Goal: Navigation & Orientation: Find specific page/section

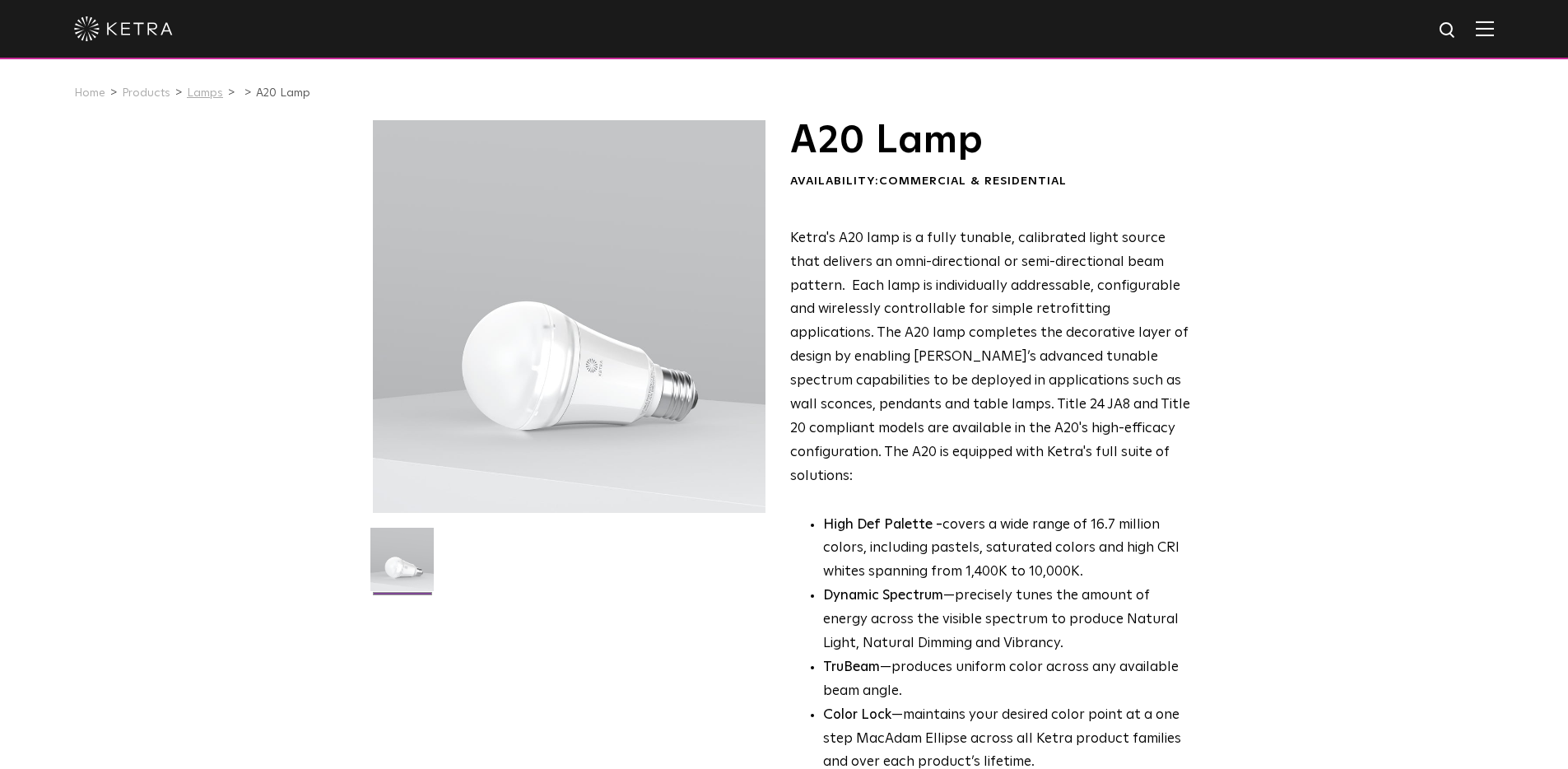
click at [201, 92] on link "Lamps" at bounding box center [205, 93] width 37 height 12
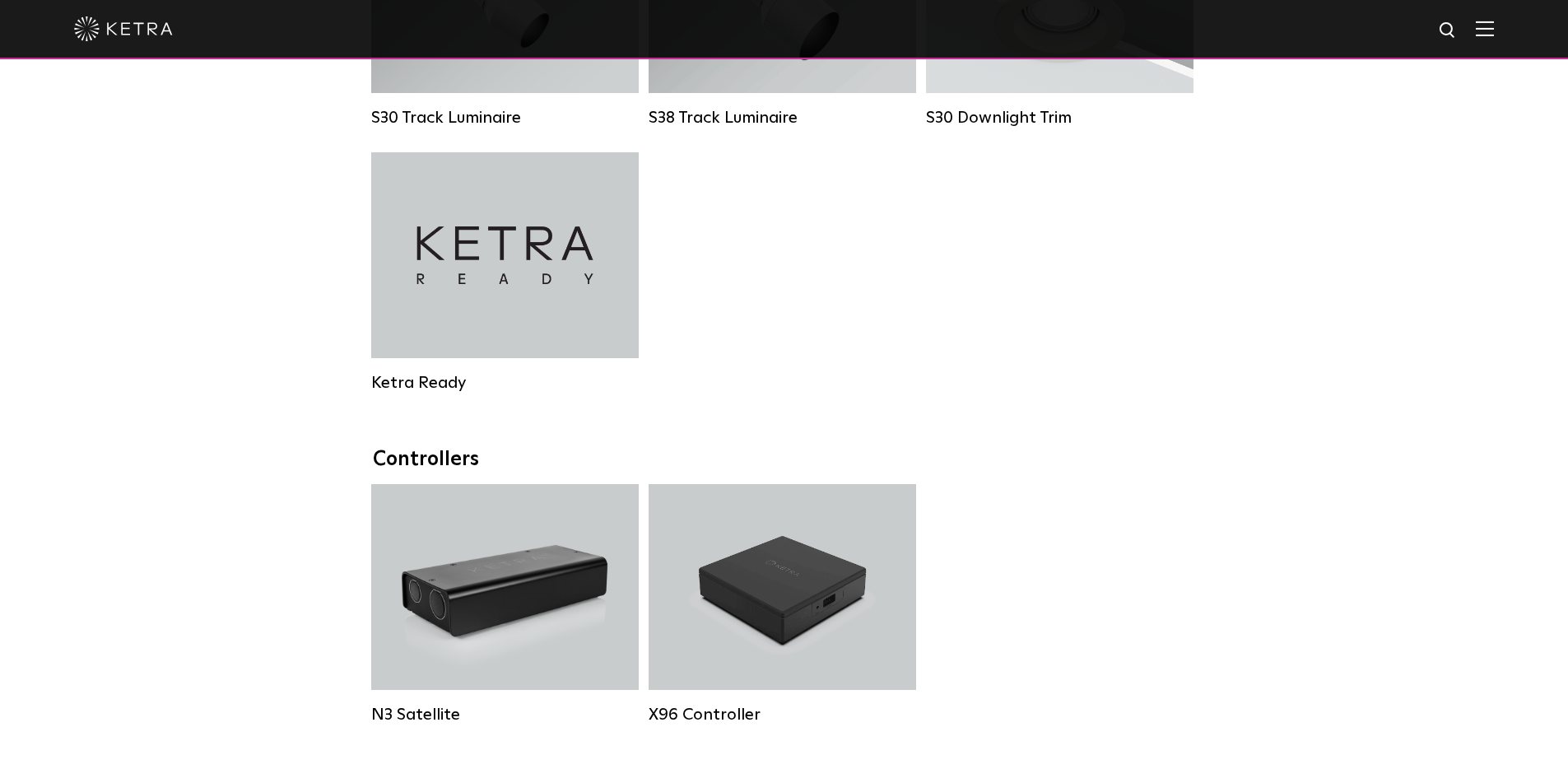
scroll to position [1742, 0]
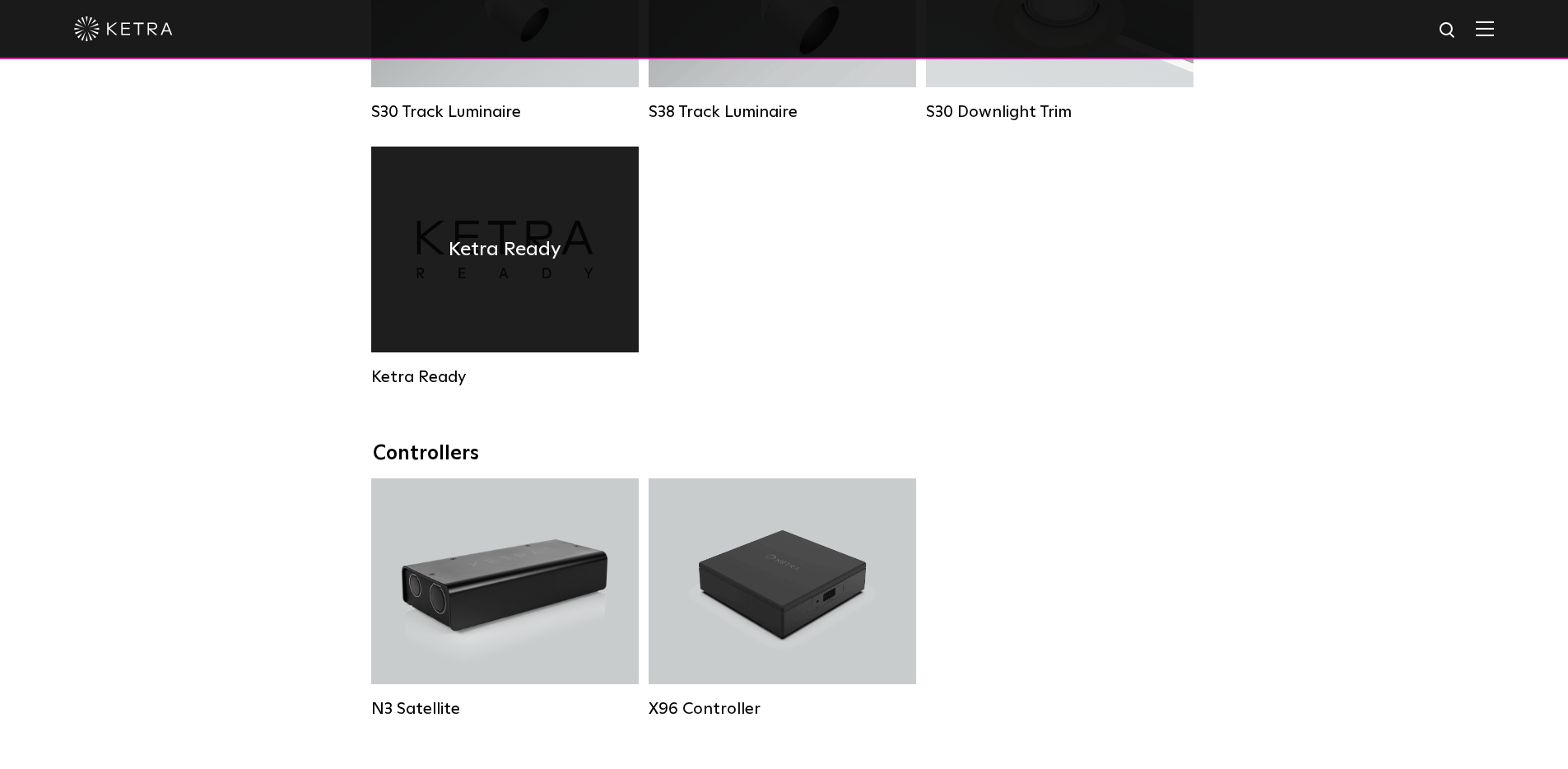
click at [527, 258] on h4 "Ketra Ready" at bounding box center [505, 249] width 113 height 31
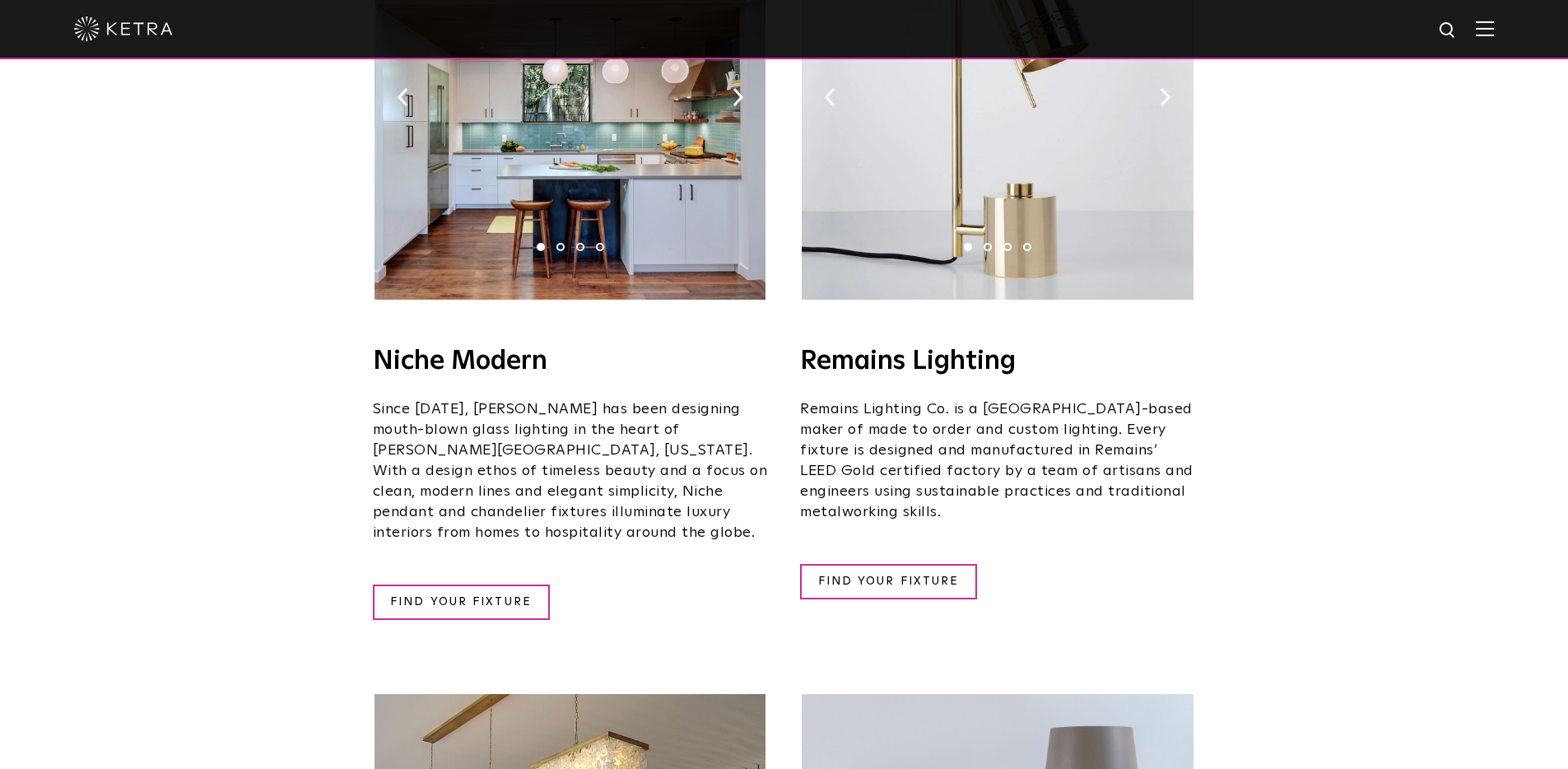
scroll to position [2051, 0]
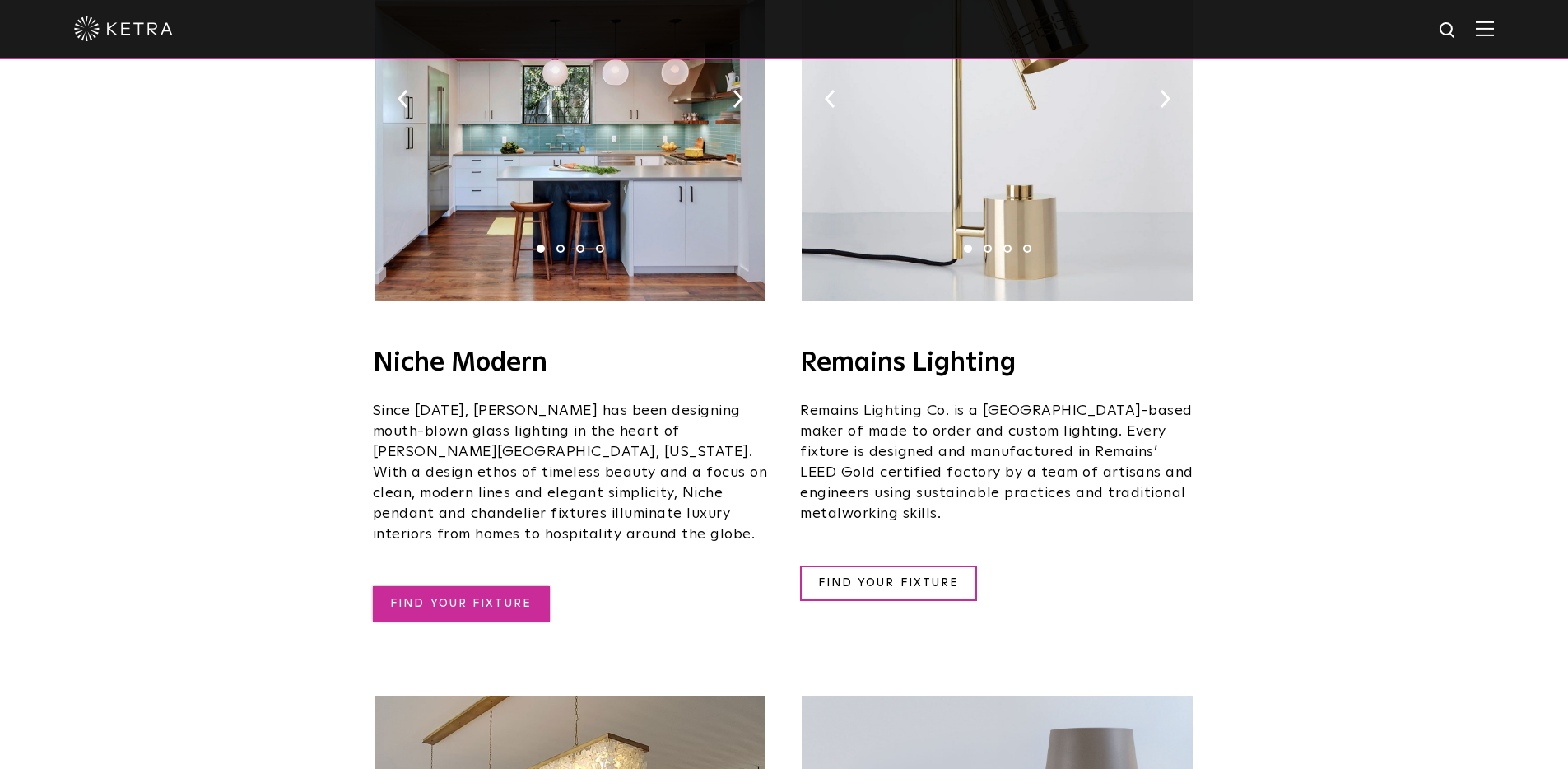
click at [452, 586] on link "FIND YOUR FIXTURE" at bounding box center [461, 604] width 177 height 36
